Goal: Task Accomplishment & Management: Manage account settings

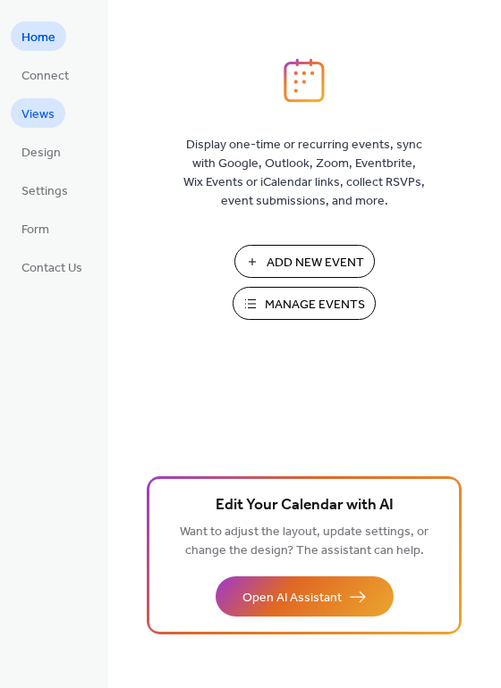
click at [45, 111] on span "Views" at bounding box center [37, 114] width 33 height 19
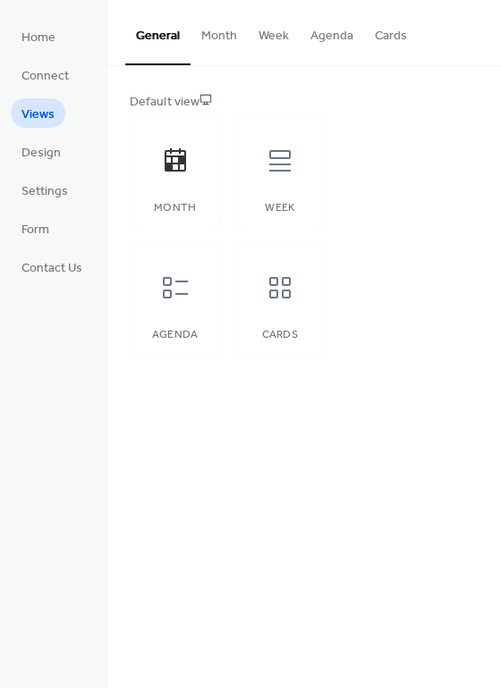
click at [329, 32] on button "Agenda" at bounding box center [331, 31] width 64 height 63
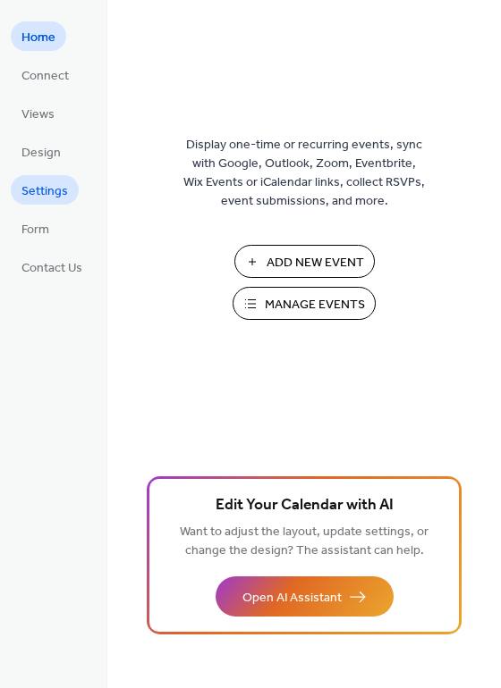
click at [52, 189] on span "Settings" at bounding box center [44, 191] width 46 height 19
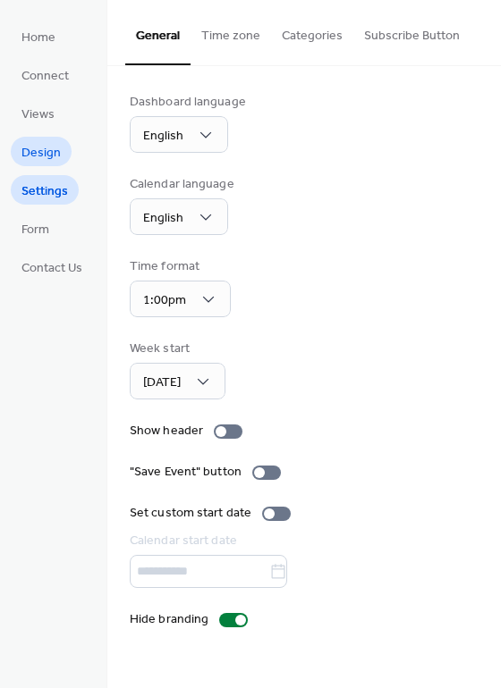
click at [44, 152] on span "Design" at bounding box center [40, 153] width 39 height 19
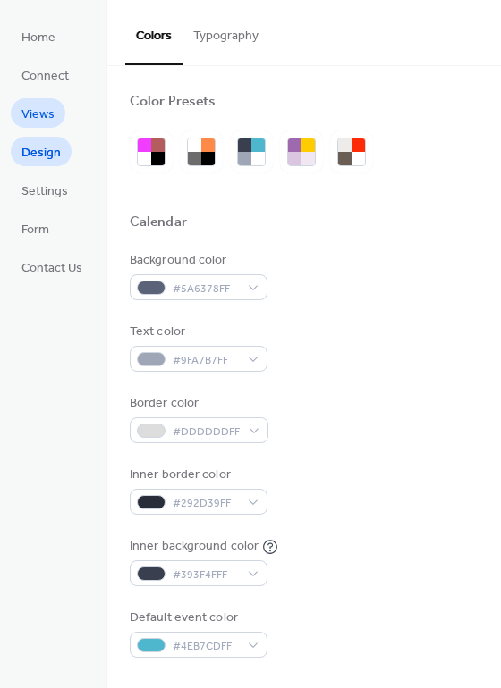
click at [45, 117] on span "Views" at bounding box center [37, 114] width 33 height 19
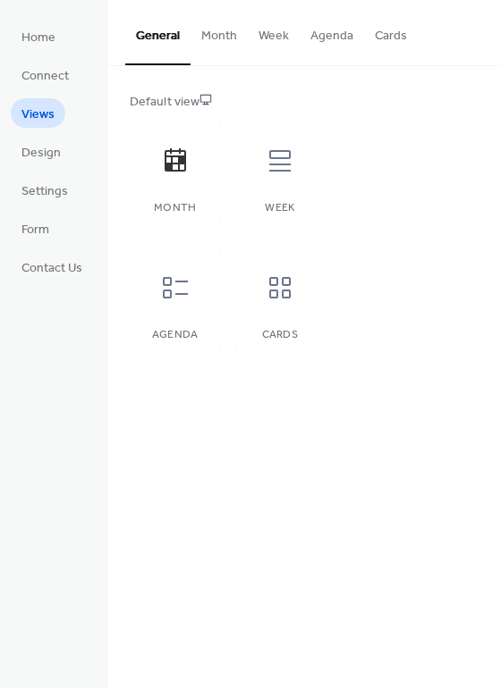
click at [323, 22] on button "Agenda" at bounding box center [331, 31] width 64 height 63
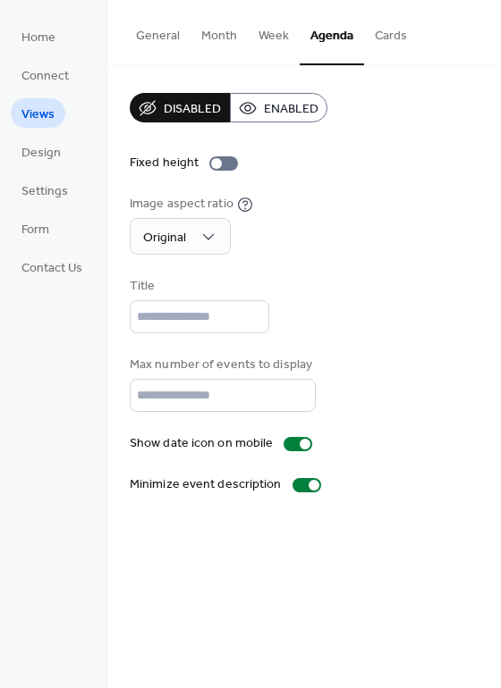
click at [378, 38] on button "Cards" at bounding box center [391, 31] width 54 height 63
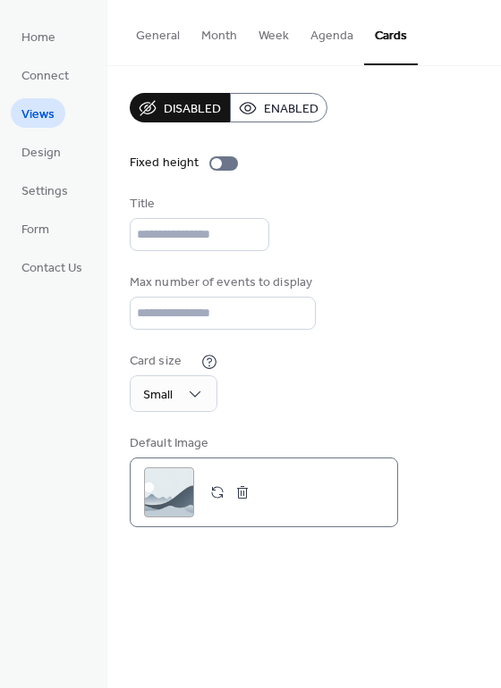
click at [241, 505] on button "button" at bounding box center [242, 492] width 25 height 25
click at [190, 503] on div ";" at bounding box center [169, 493] width 50 height 50
click at [167, 512] on div ";" at bounding box center [169, 493] width 50 height 50
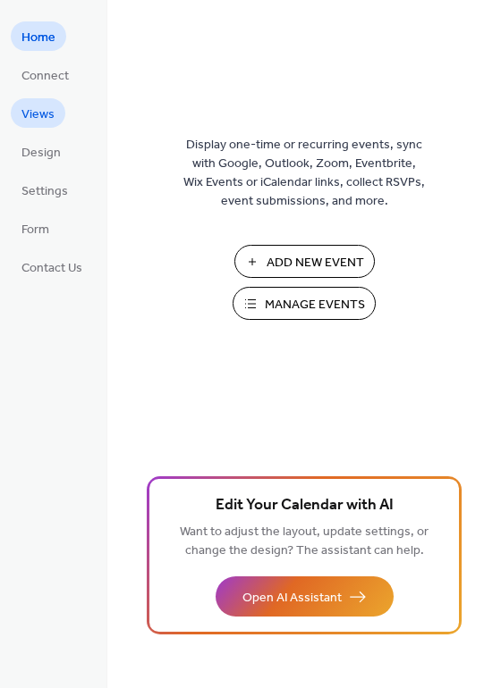
click at [36, 112] on span "Views" at bounding box center [37, 114] width 33 height 19
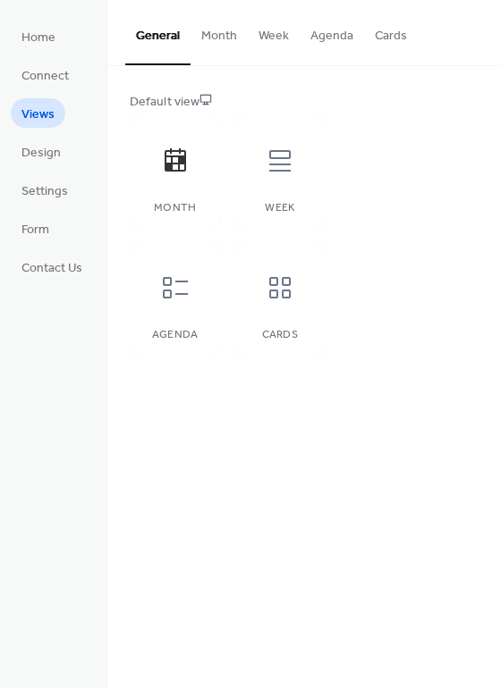
click at [275, 43] on button "Week" at bounding box center [274, 31] width 52 height 63
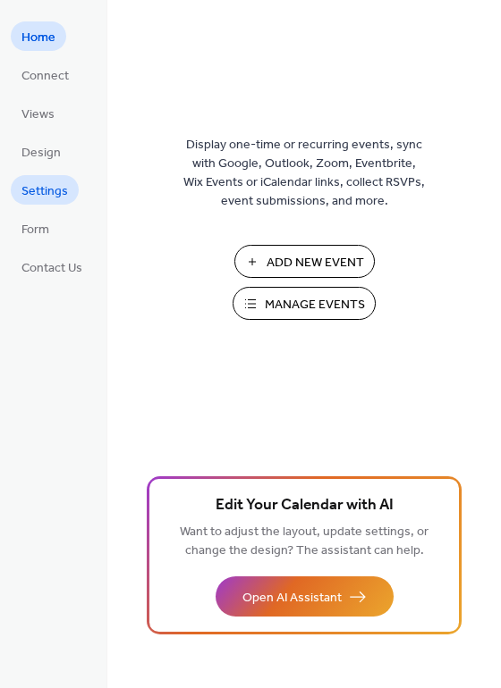
click at [69, 194] on link "Settings" at bounding box center [45, 190] width 68 height 30
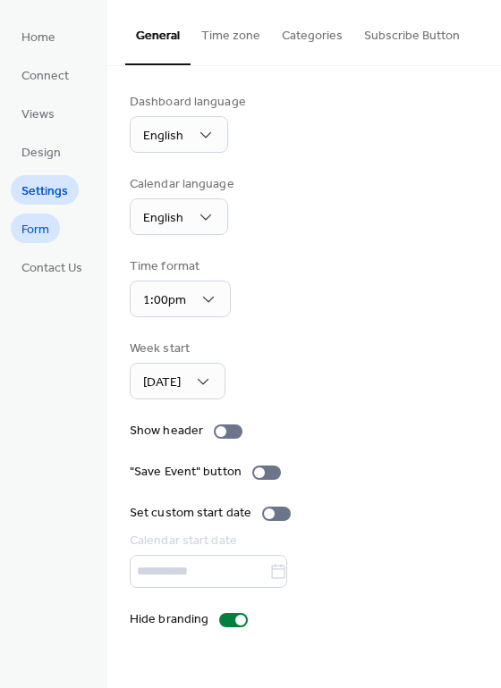
click at [50, 224] on link "Form" at bounding box center [35, 229] width 49 height 30
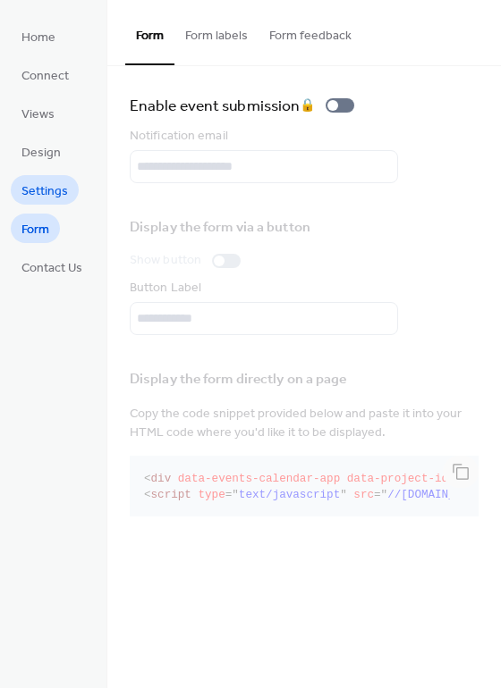
click at [53, 196] on span "Settings" at bounding box center [44, 191] width 46 height 19
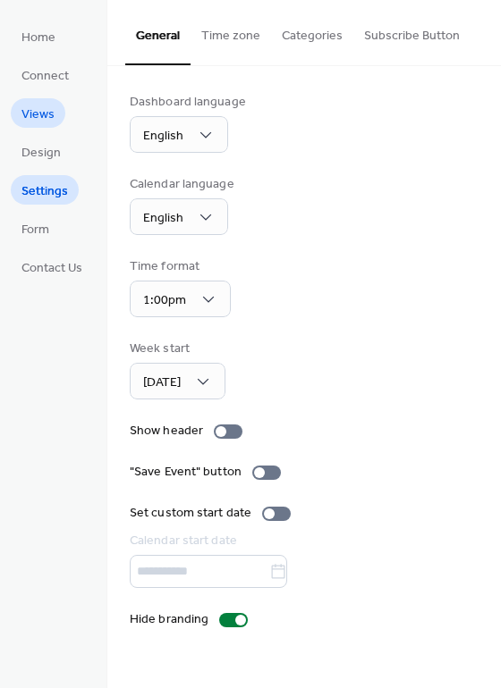
click at [35, 114] on span "Views" at bounding box center [37, 114] width 33 height 19
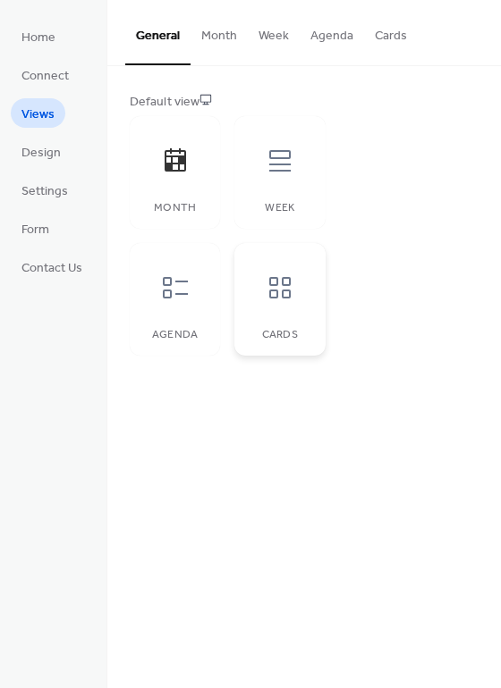
click at [281, 298] on icon at bounding box center [280, 288] width 29 height 29
click at [375, 40] on button "Cards" at bounding box center [391, 31] width 54 height 63
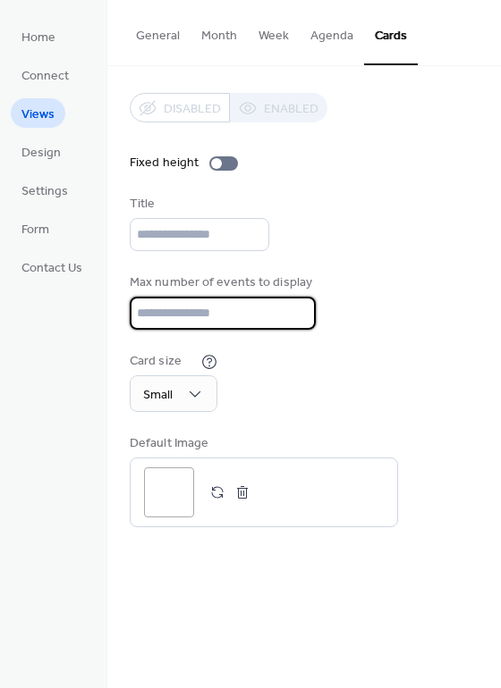
click at [296, 317] on input "**" at bounding box center [223, 313] width 186 height 33
type input "**"
click at [296, 317] on input "**" at bounding box center [223, 313] width 186 height 33
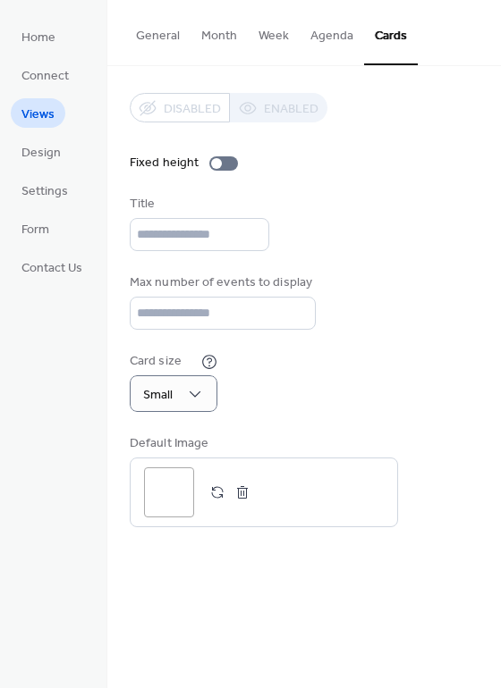
click at [392, 330] on div "Max number of events to display **" at bounding box center [304, 302] width 349 height 56
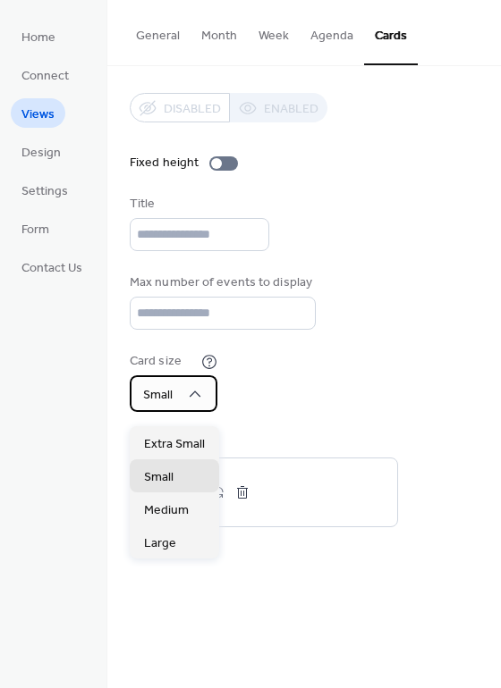
click at [215, 401] on div "Small" at bounding box center [174, 393] width 88 height 37
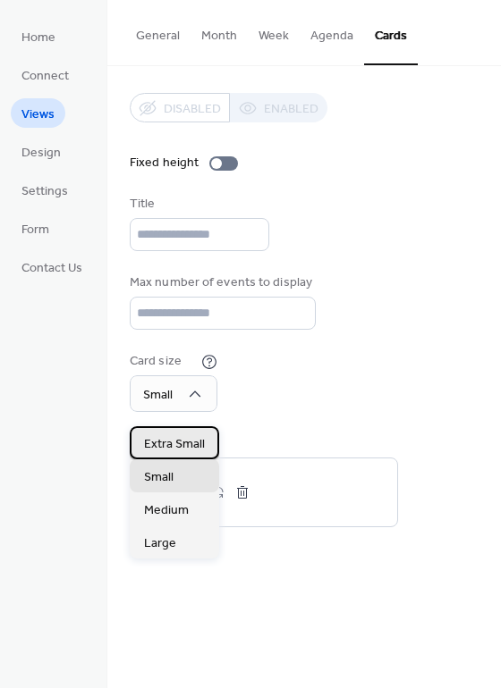
click at [185, 449] on span "Extra Small" at bounding box center [174, 444] width 61 height 19
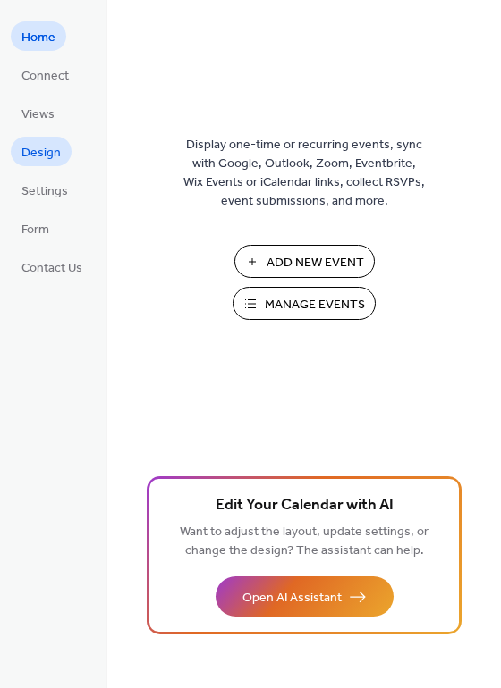
click at [43, 145] on span "Design" at bounding box center [40, 153] width 39 height 19
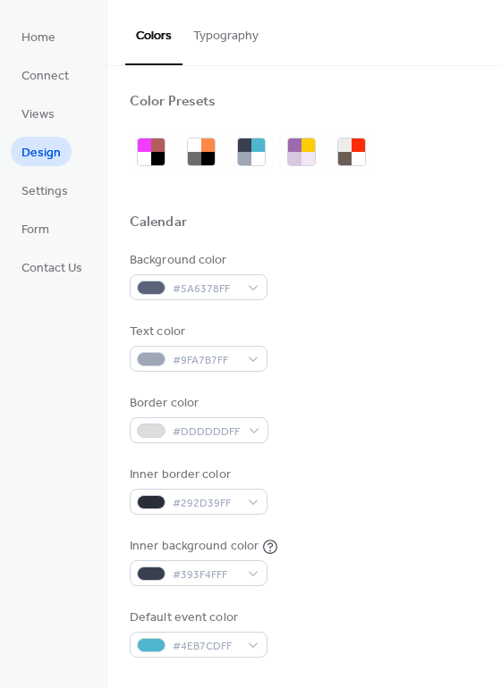
drag, startPoint x: 45, startPoint y: 110, endPoint x: 52, endPoint y: 171, distance: 61.2
click at [45, 110] on span "Views" at bounding box center [37, 114] width 33 height 19
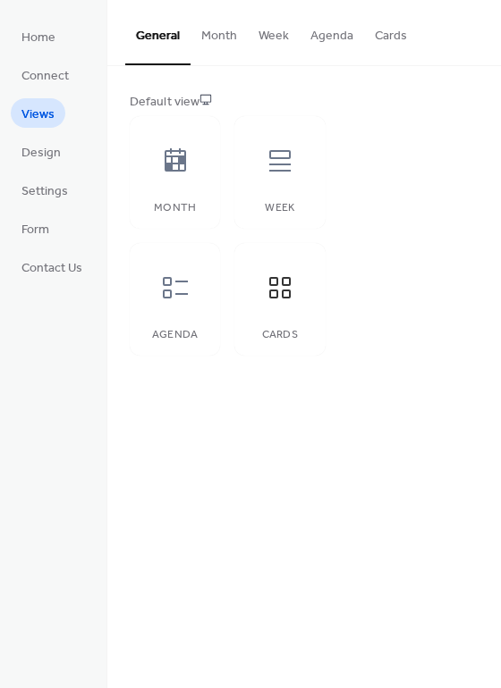
click at [334, 34] on button "Agenda" at bounding box center [331, 31] width 64 height 63
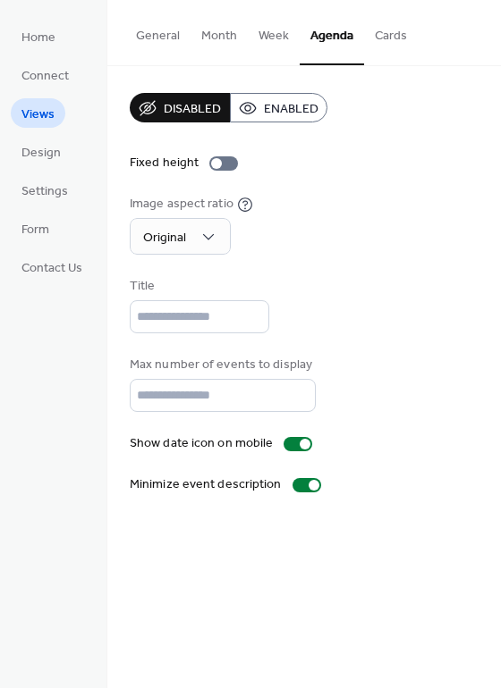
click at [387, 35] on button "Cards" at bounding box center [391, 31] width 54 height 63
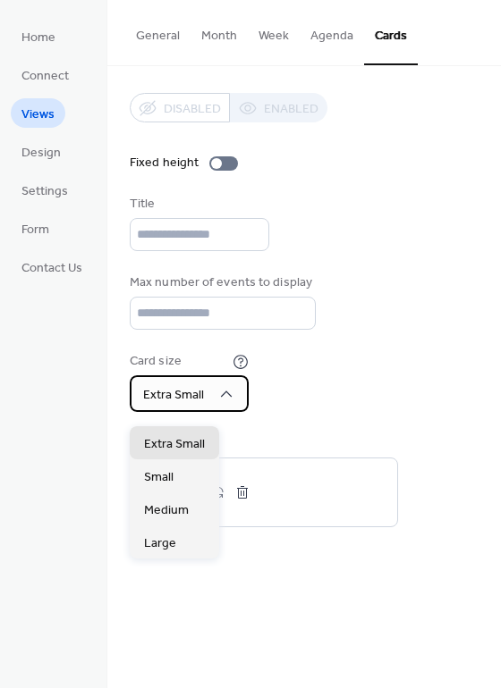
click at [190, 400] on span "Extra Small" at bounding box center [173, 396] width 61 height 24
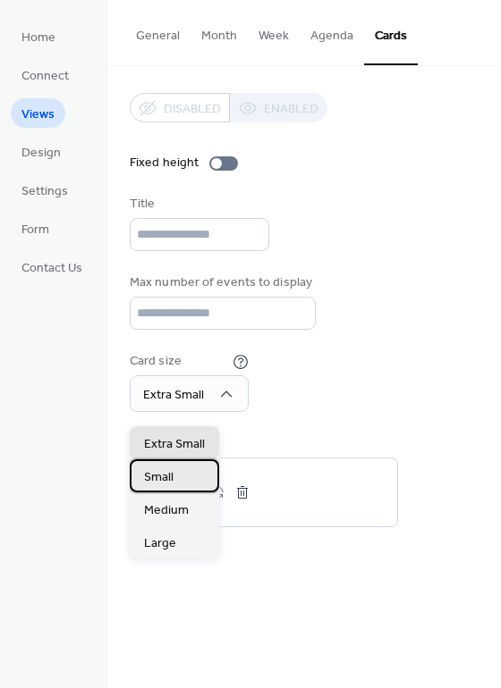
click at [167, 469] on span "Small" at bounding box center [159, 477] width 30 height 19
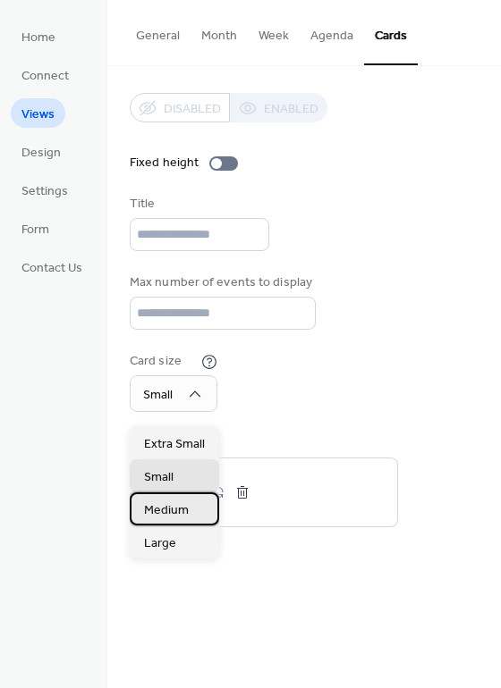
click at [160, 493] on div "Medium" at bounding box center [174, 509] width 89 height 33
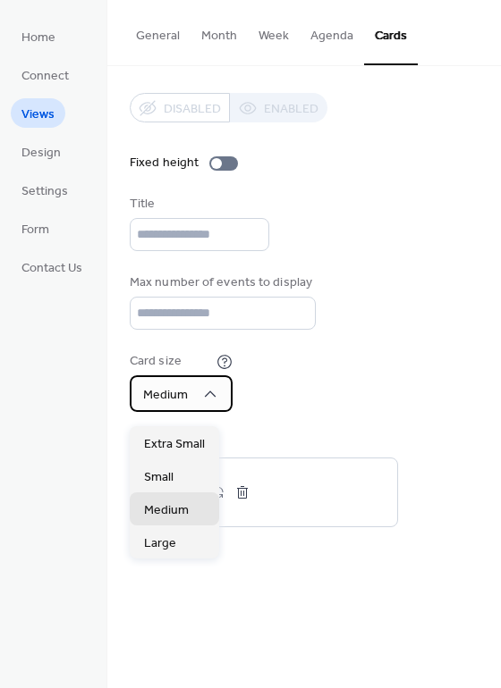
click at [191, 409] on div "Medium" at bounding box center [181, 393] width 103 height 37
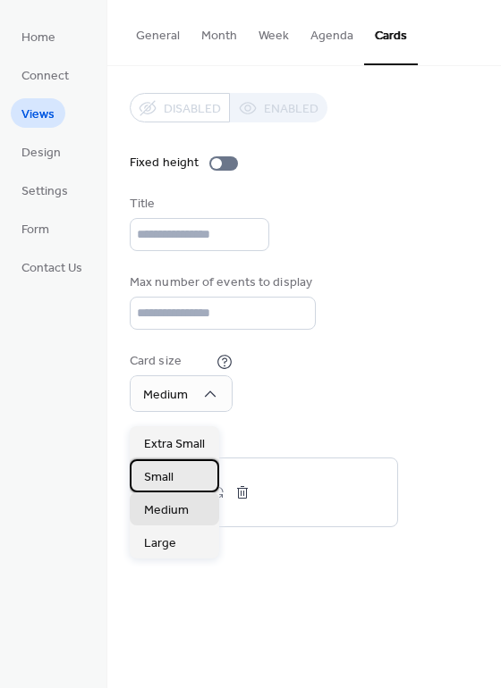
click at [164, 478] on span "Small" at bounding box center [159, 477] width 30 height 19
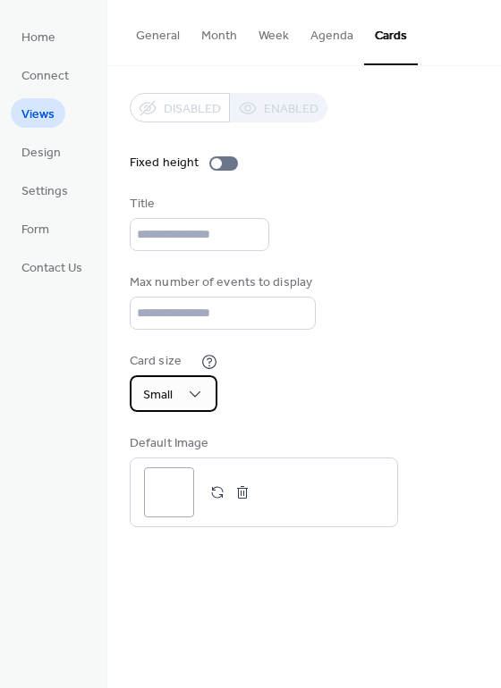
click at [177, 409] on div "Small" at bounding box center [174, 393] width 88 height 37
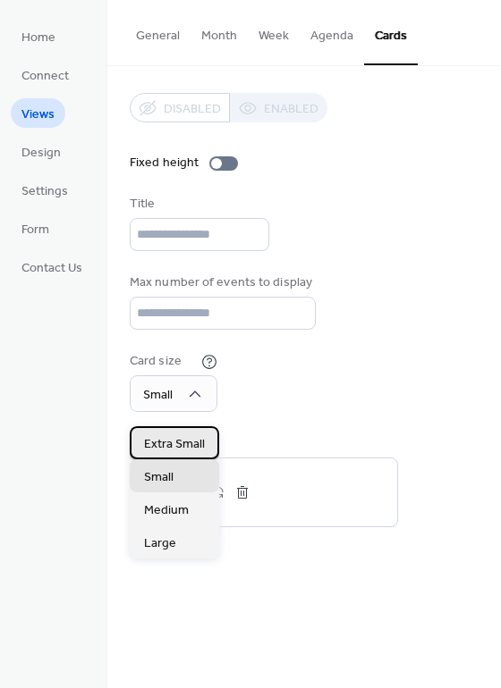
click at [158, 449] on span "Extra Small" at bounding box center [174, 444] width 61 height 19
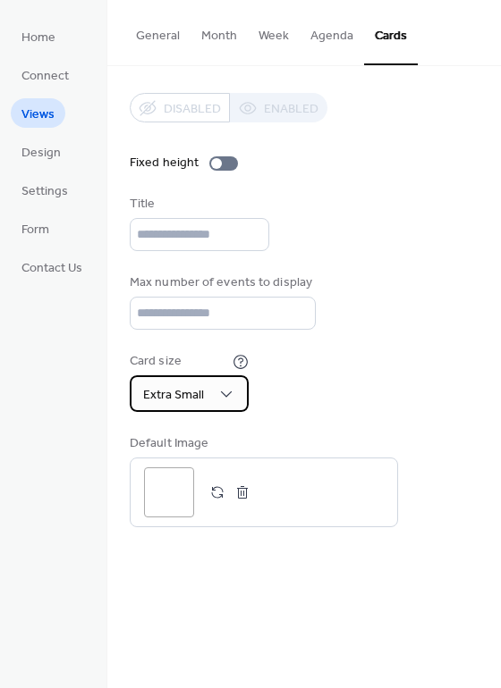
click at [173, 398] on span "Extra Small" at bounding box center [173, 396] width 61 height 24
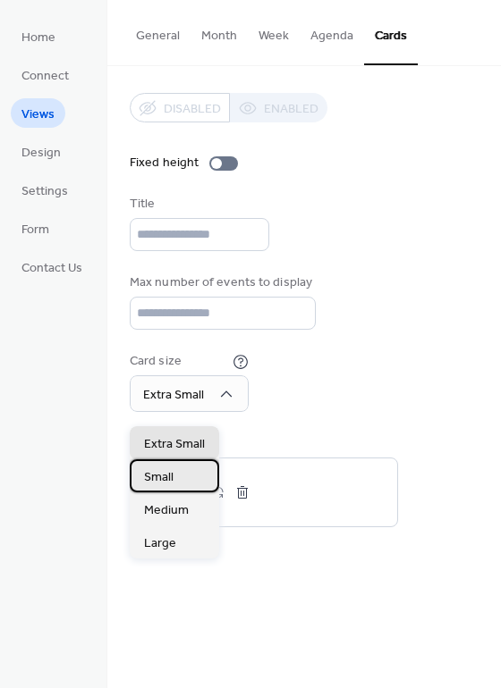
click at [156, 482] on span "Small" at bounding box center [159, 477] width 30 height 19
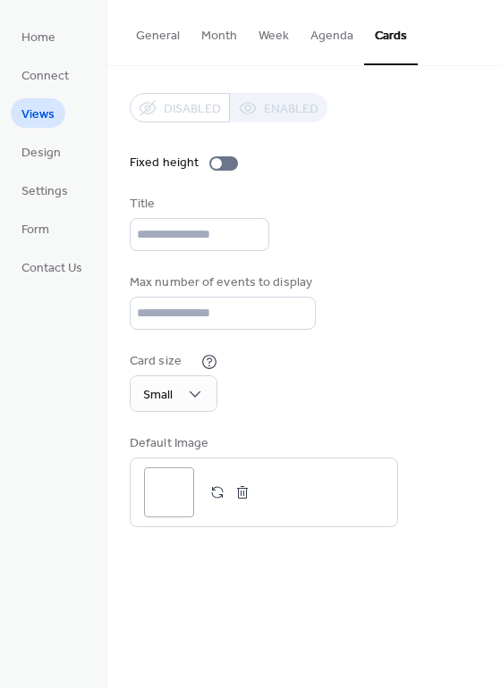
click at [343, 330] on div "Max number of events to display **" at bounding box center [304, 302] width 349 height 56
